Goal: Transaction & Acquisition: Subscribe to service/newsletter

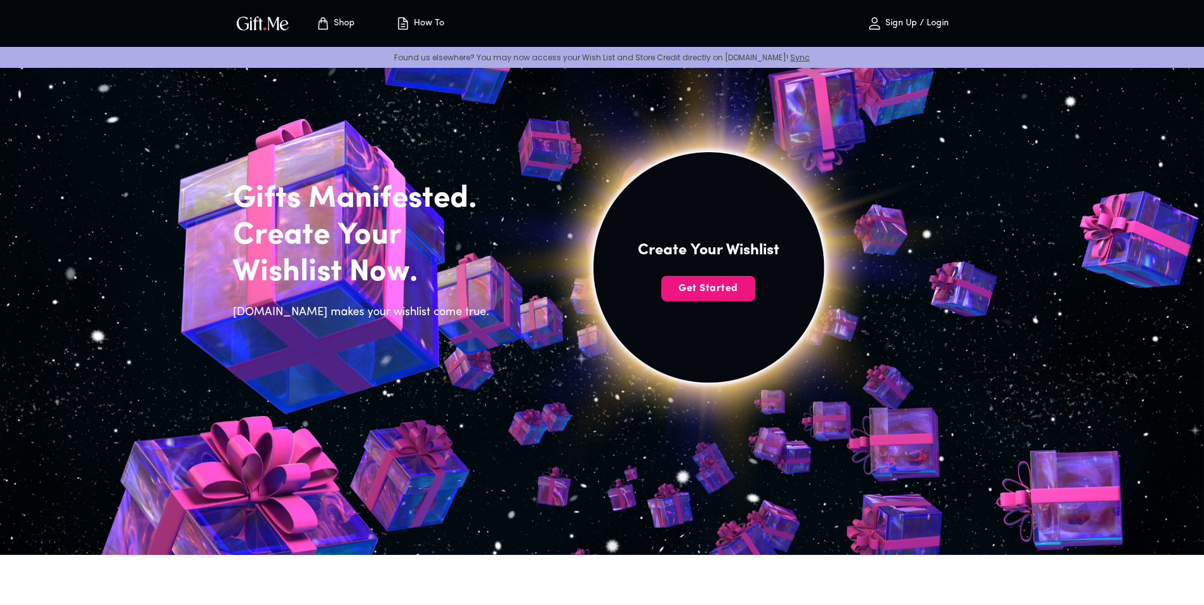
click at [902, 27] on p "Sign Up / Login" at bounding box center [915, 23] width 67 height 11
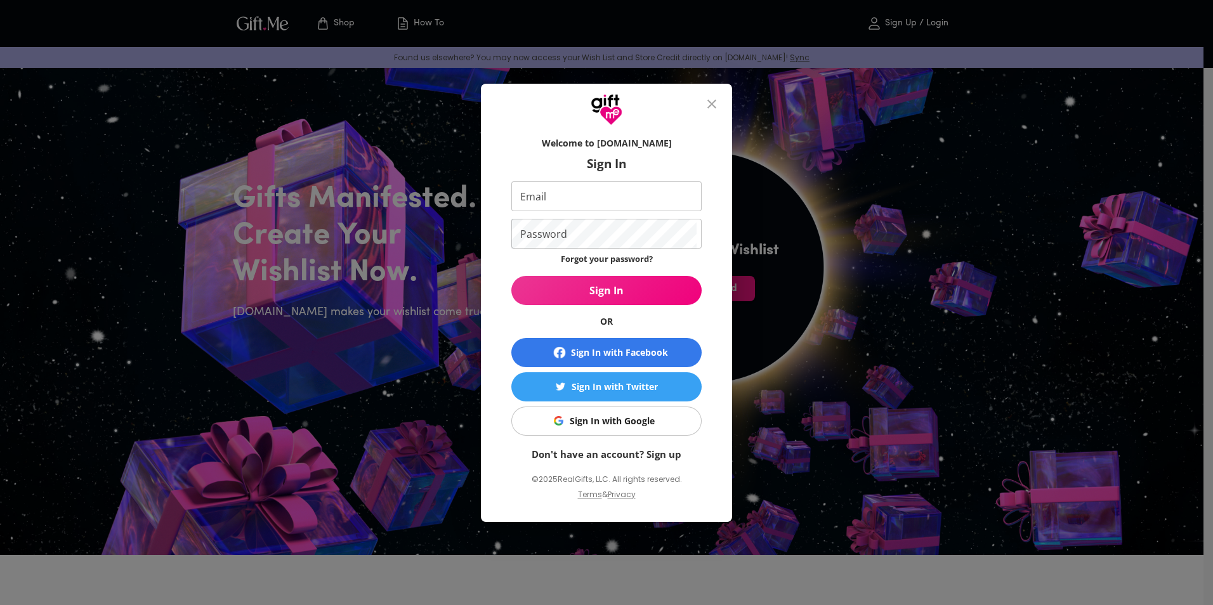
click at [555, 197] on input "Email" at bounding box center [604, 197] width 185 height 30
type input "donziguy@live.com"
click at [579, 454] on link "Don't have an account? Sign up" at bounding box center [607, 454] width 150 height 13
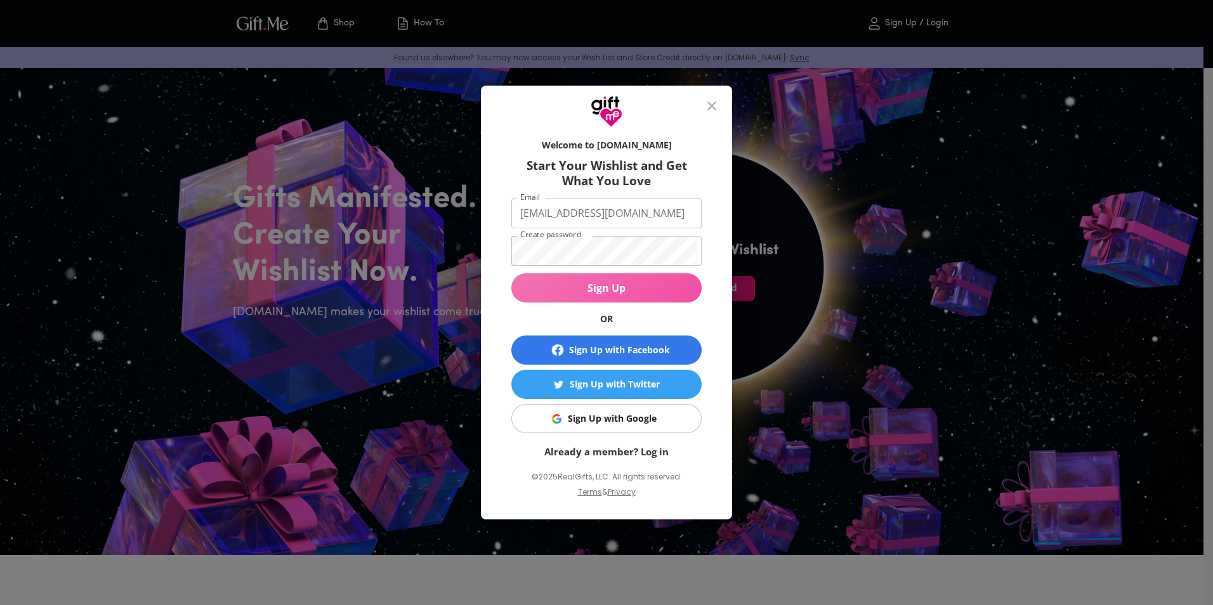
click at [613, 293] on span "Sign Up" at bounding box center [607, 288] width 190 height 14
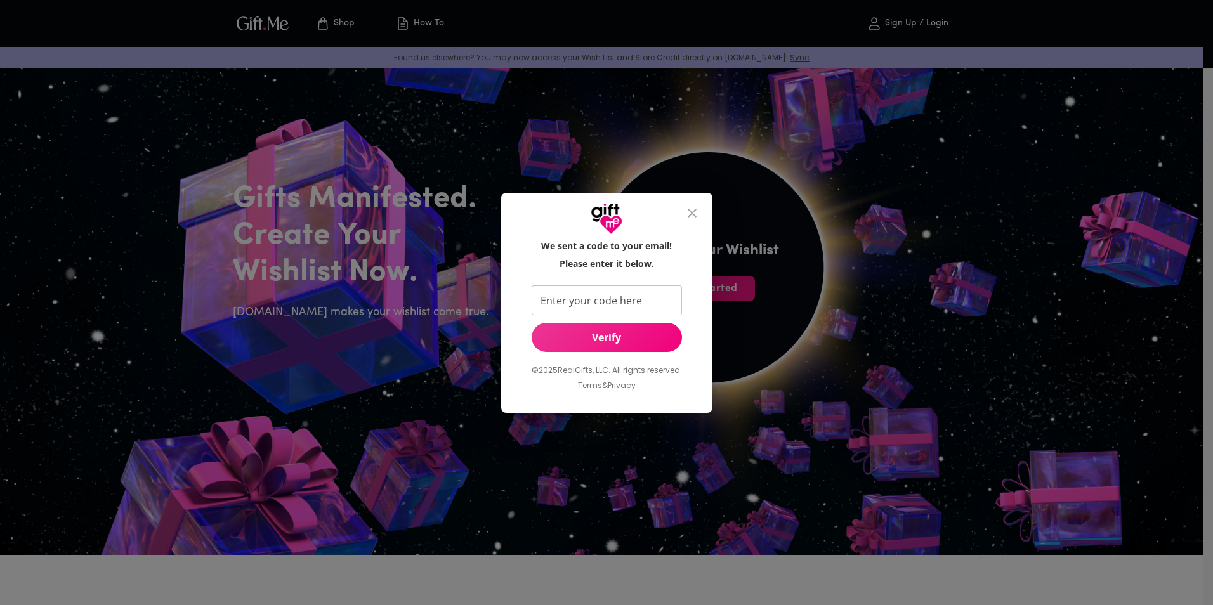
drag, startPoint x: 671, startPoint y: 574, endPoint x: 738, endPoint y: 591, distance: 68.7
click at [738, 591] on div "We sent a code to your email! Please enter it below. Enter your code here Enter…" at bounding box center [606, 302] width 1213 height 605
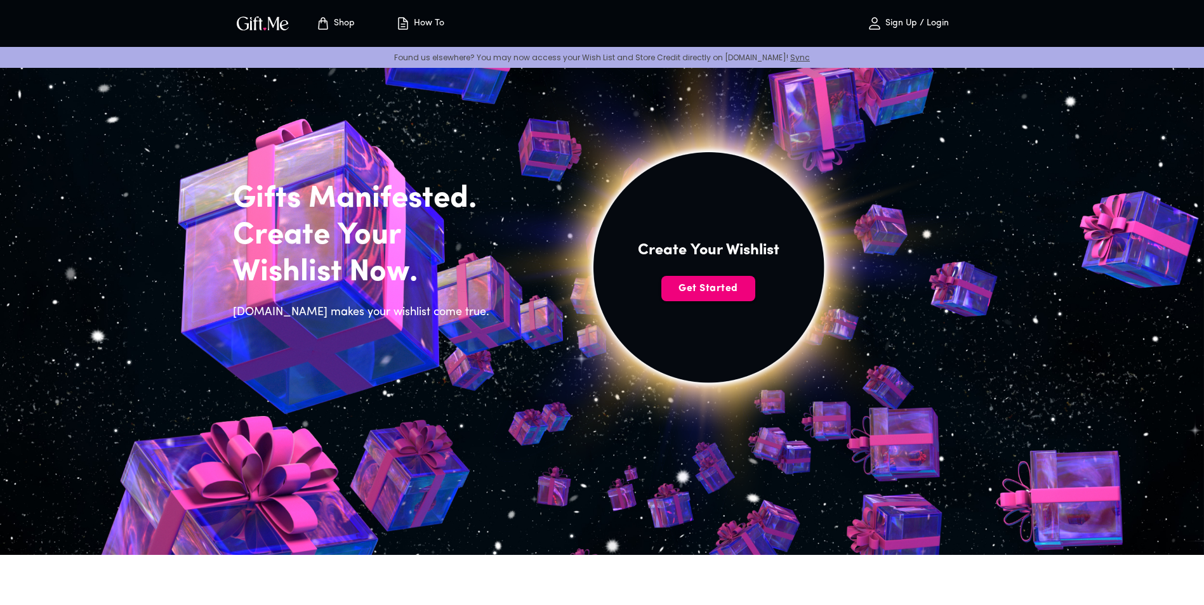
click at [689, 289] on span "Get Started" at bounding box center [708, 289] width 94 height 14
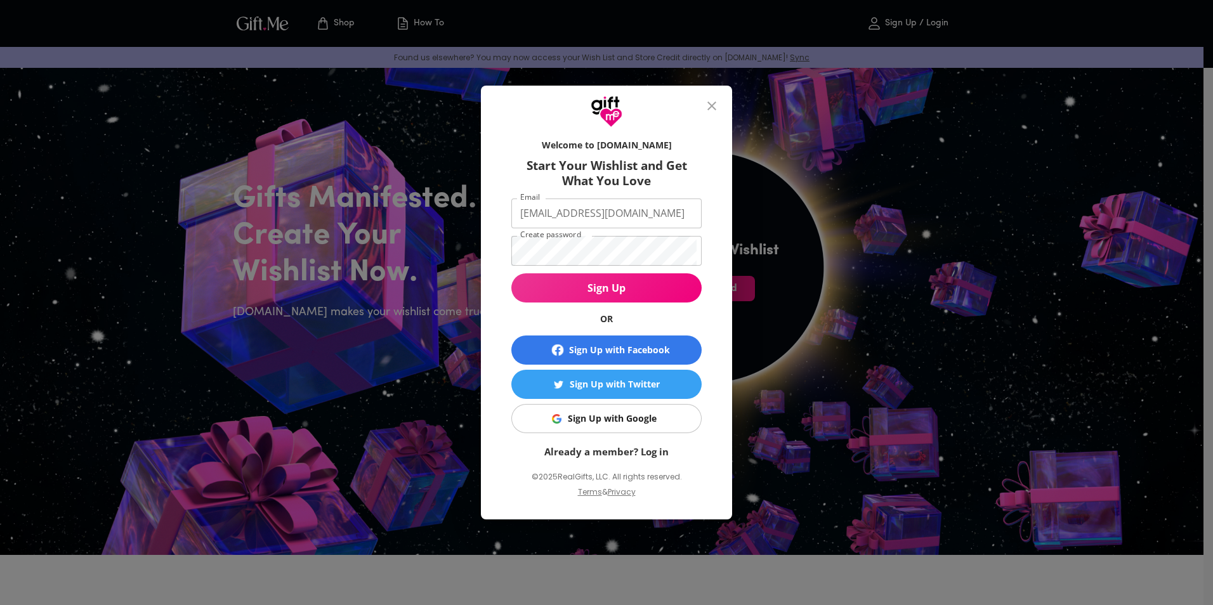
click at [635, 288] on span "Sign Up" at bounding box center [607, 288] width 190 height 14
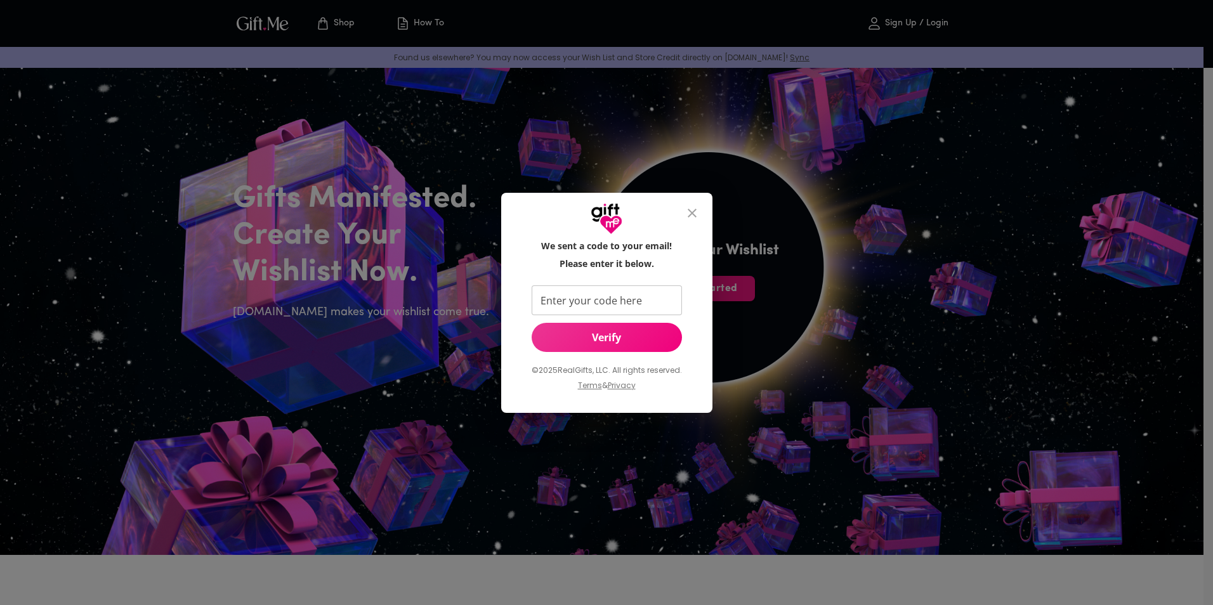
click at [567, 301] on input "Enter your code here" at bounding box center [604, 301] width 145 height 30
paste input "753530"
click at [595, 340] on span "Verify" at bounding box center [607, 338] width 150 height 14
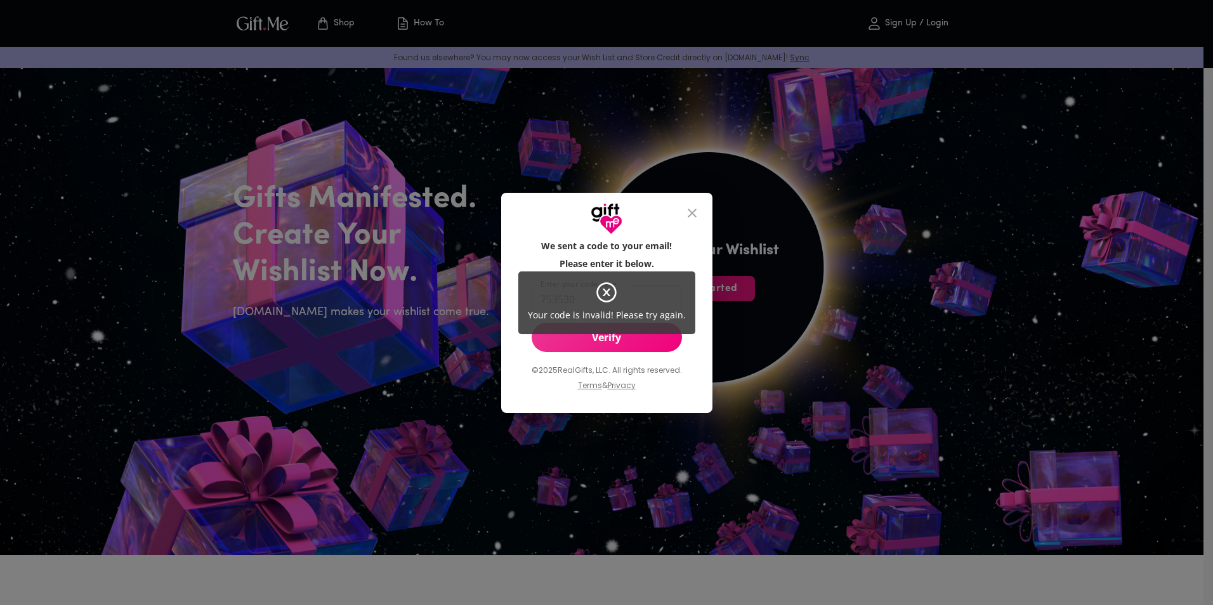
click at [603, 290] on icon at bounding box center [606, 292] width 23 height 23
click at [606, 293] on icon at bounding box center [607, 293] width 8 height 8
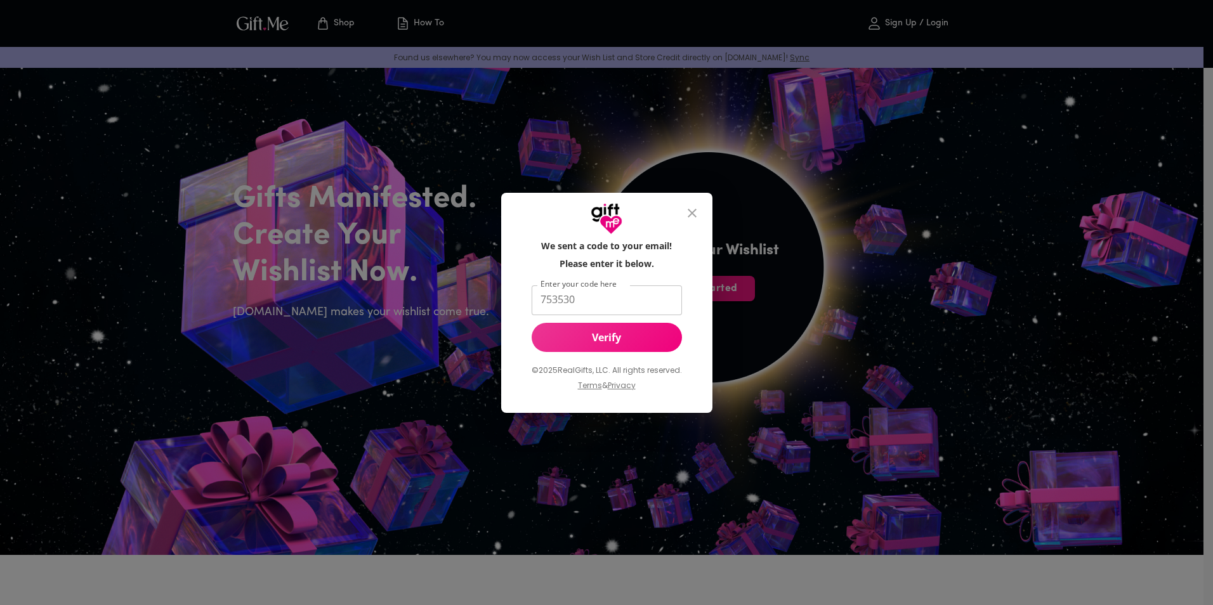
click at [577, 305] on input "753530" at bounding box center [604, 301] width 145 height 30
type input "7"
paste input "317183"
type input "317183"
click at [603, 342] on span "Verify" at bounding box center [607, 338] width 150 height 14
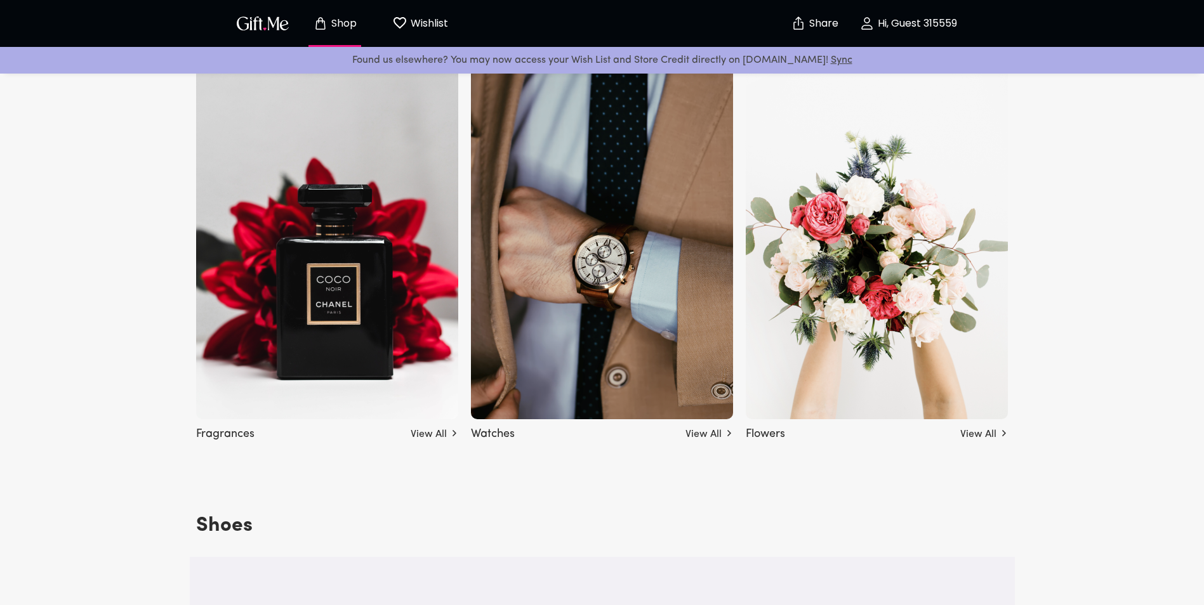
scroll to position [1396, 0]
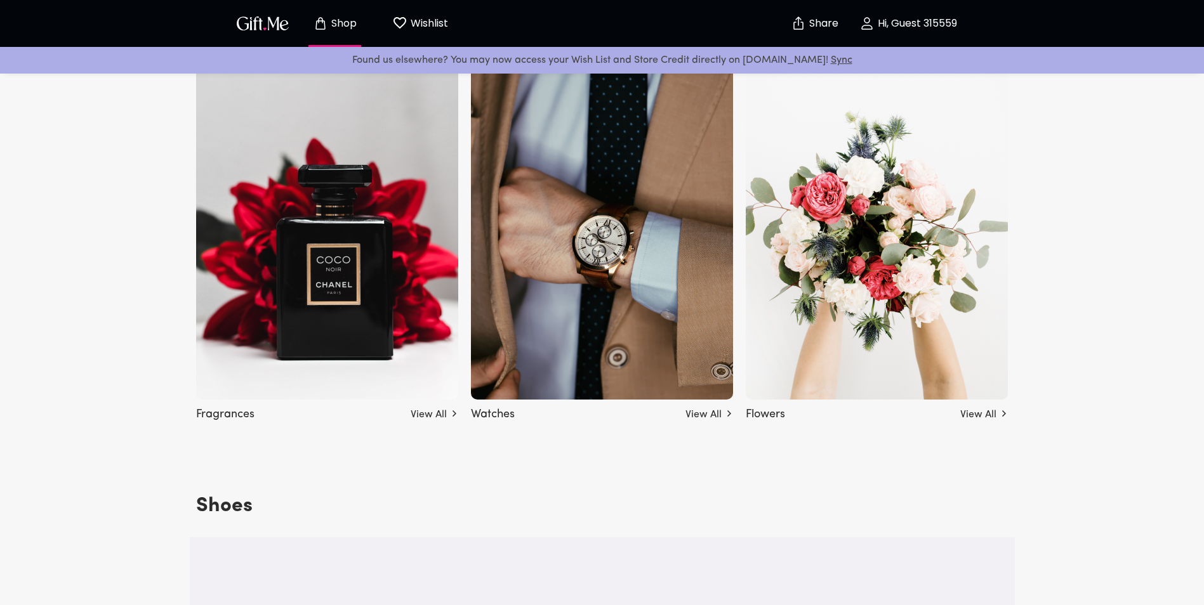
click at [419, 21] on p "Wishlist" at bounding box center [427, 23] width 41 height 17
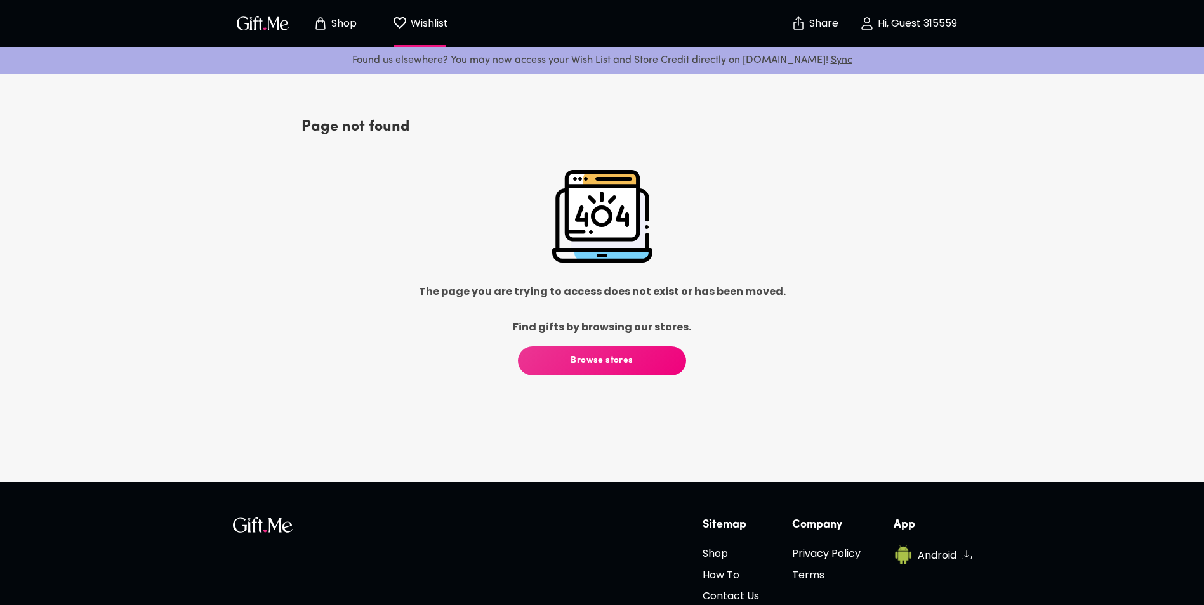
click at [351, 27] on p "Shop" at bounding box center [342, 23] width 29 height 11
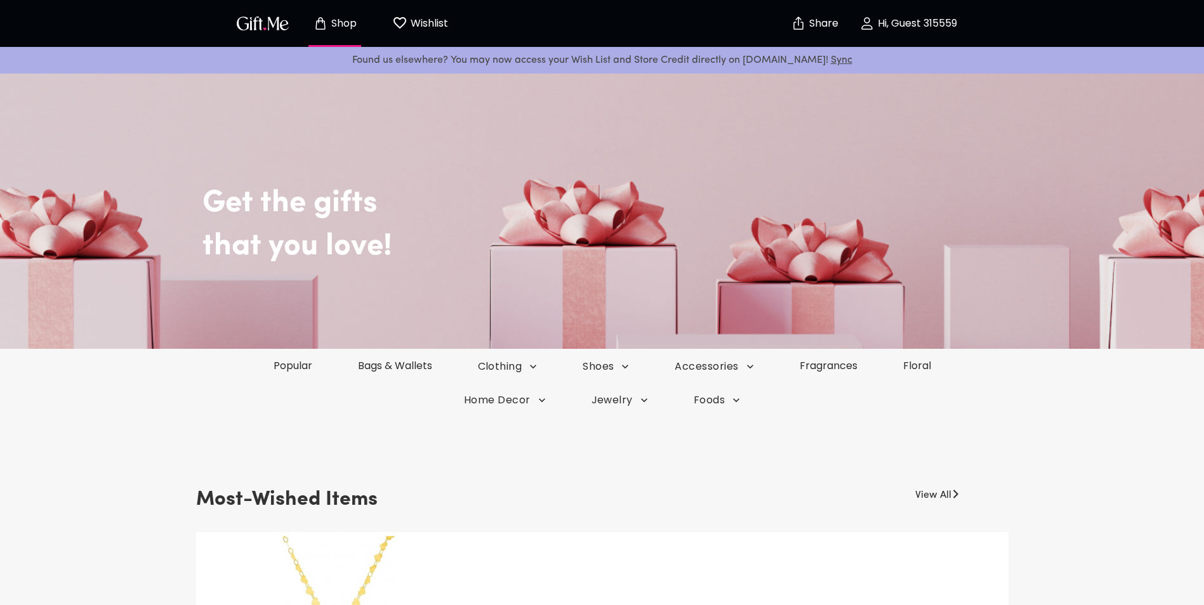
click at [271, 26] on img "button" at bounding box center [262, 23] width 57 height 18
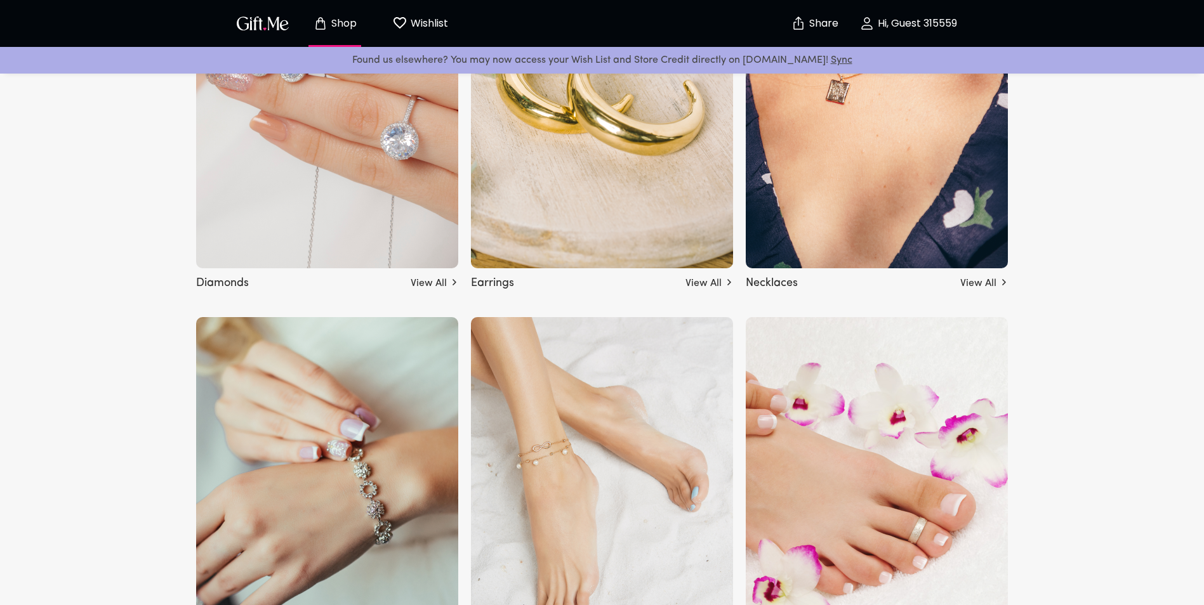
scroll to position [2412, 0]
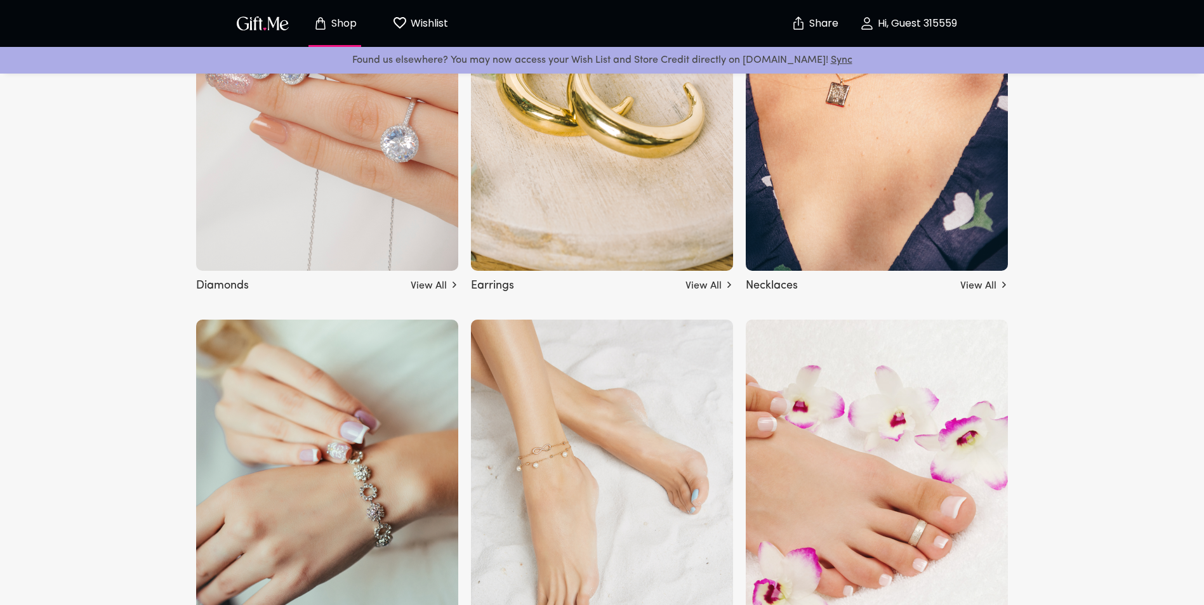
click at [331, 23] on p "Shop" at bounding box center [342, 23] width 29 height 11
click at [122, 341] on div "Shop Wishlist 0 Share Hi, Guest 315559 Found us elsewhere? You may now access y…" at bounding box center [602, 158] width 1204 height 5140
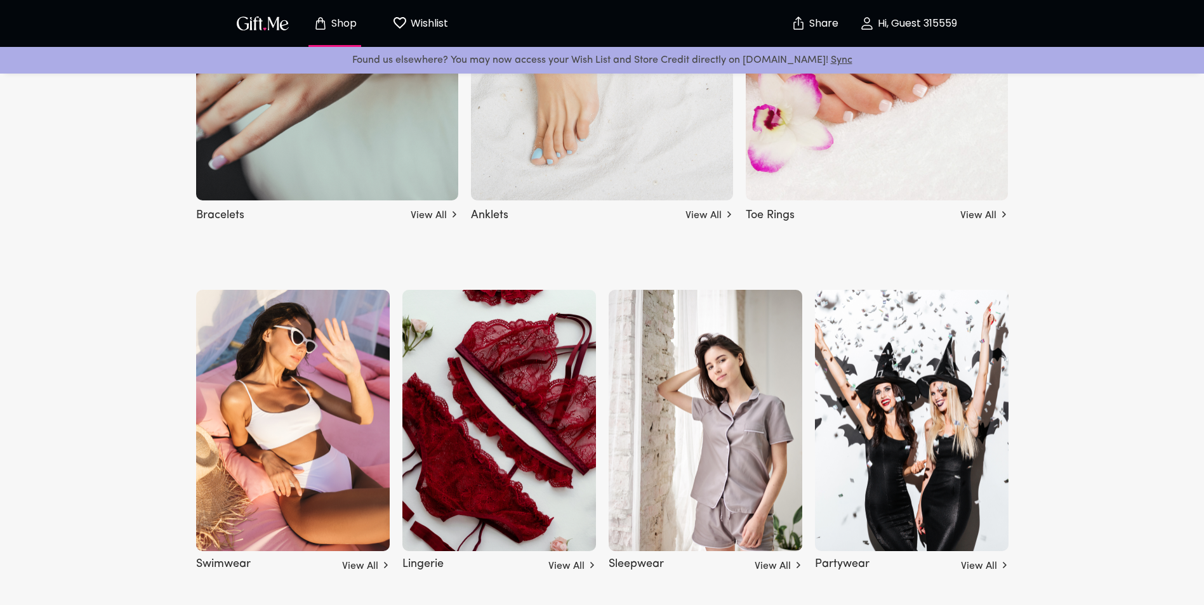
scroll to position [2885, 0]
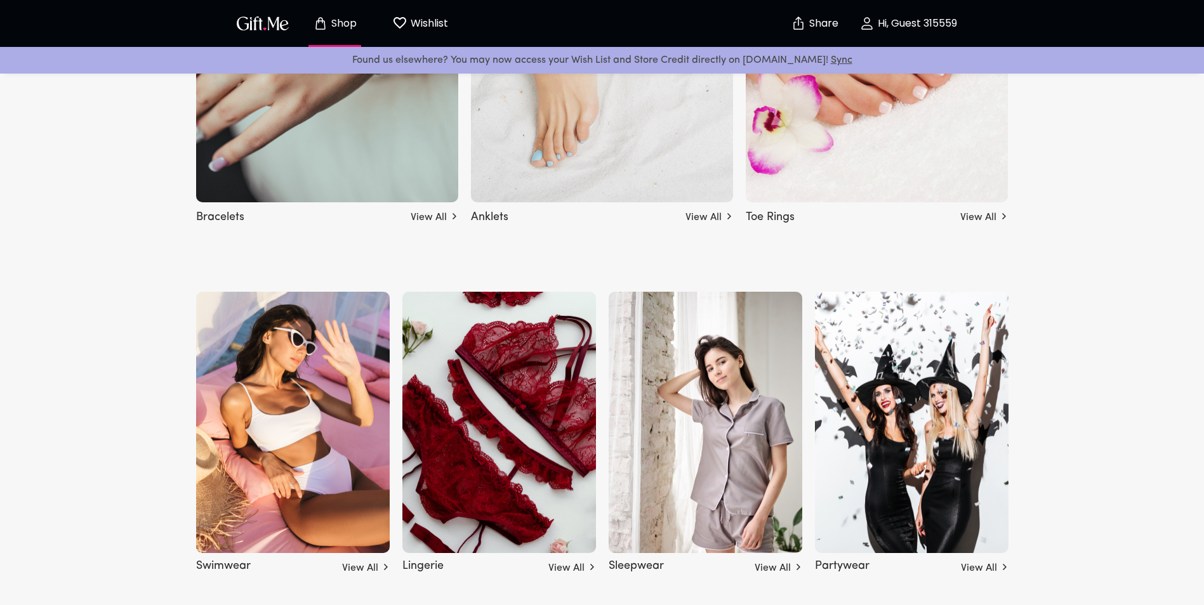
click at [897, 450] on img at bounding box center [912, 422] width 194 height 261
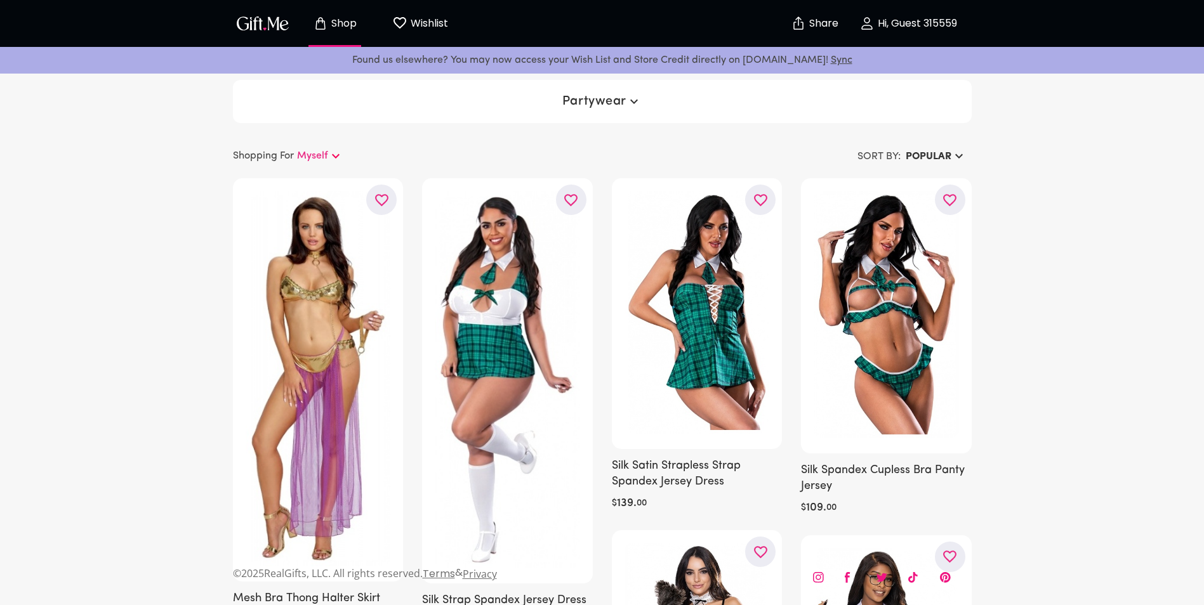
click at [343, 29] on p "Shop" at bounding box center [342, 23] width 29 height 11
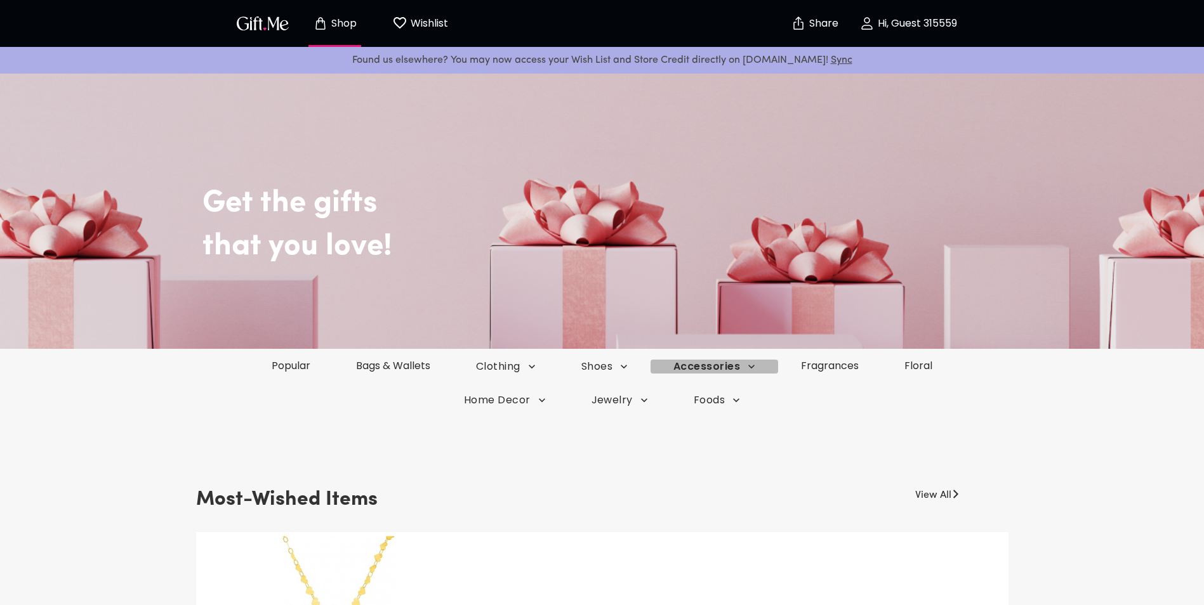
click at [726, 371] on span "Accessories" at bounding box center [714, 367] width 82 height 14
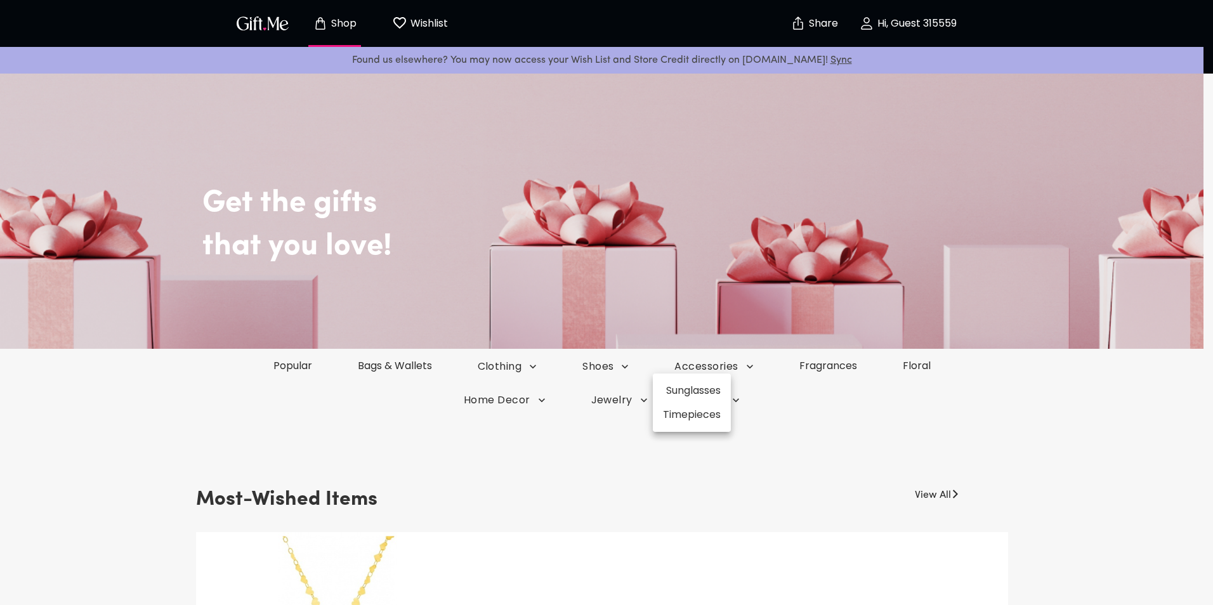
click at [605, 368] on div at bounding box center [606, 302] width 1213 height 605
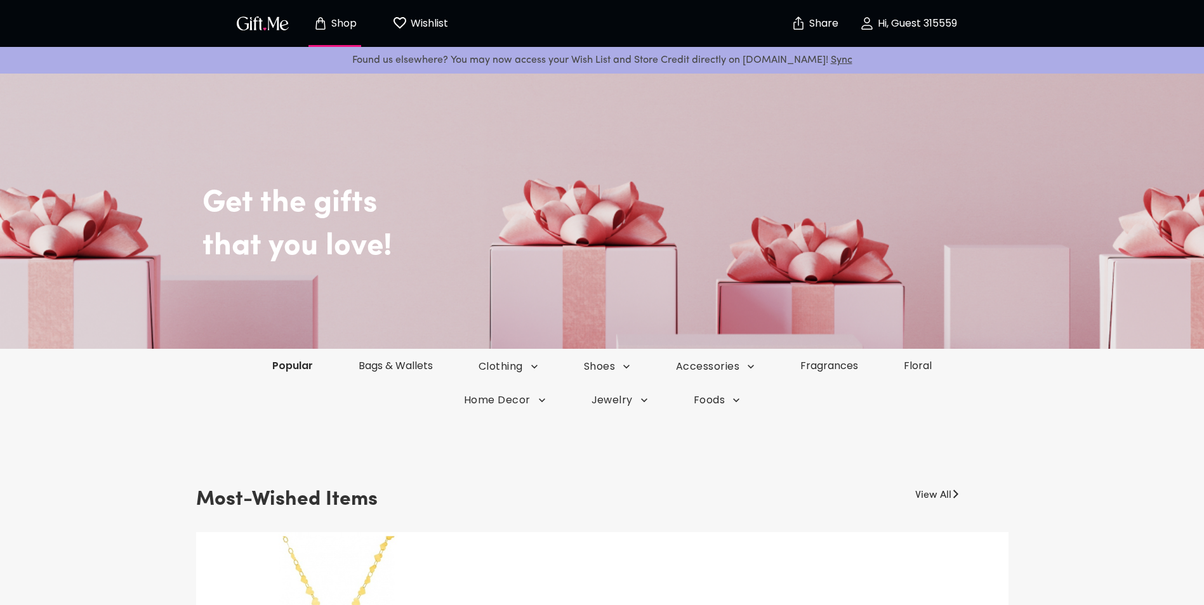
click at [291, 366] on link "Popular" at bounding box center [292, 366] width 86 height 15
